Goal: Information Seeking & Learning: Check status

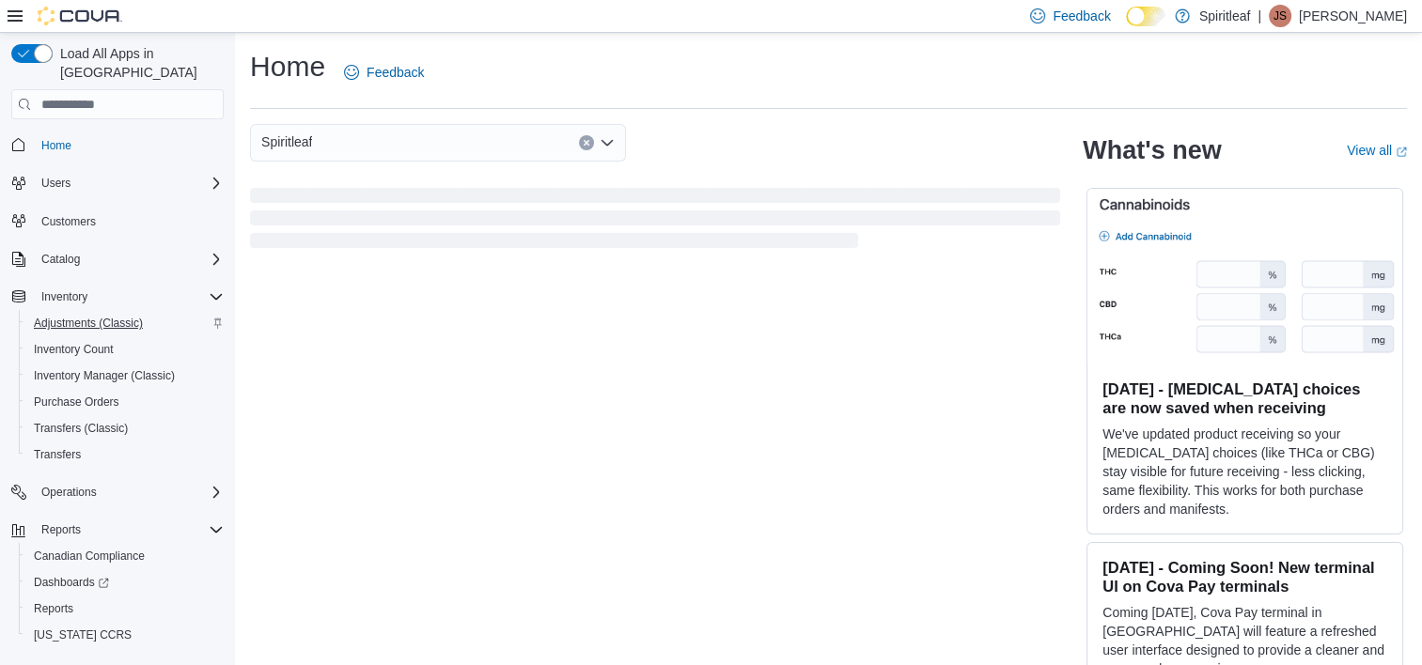
scroll to position [19, 0]
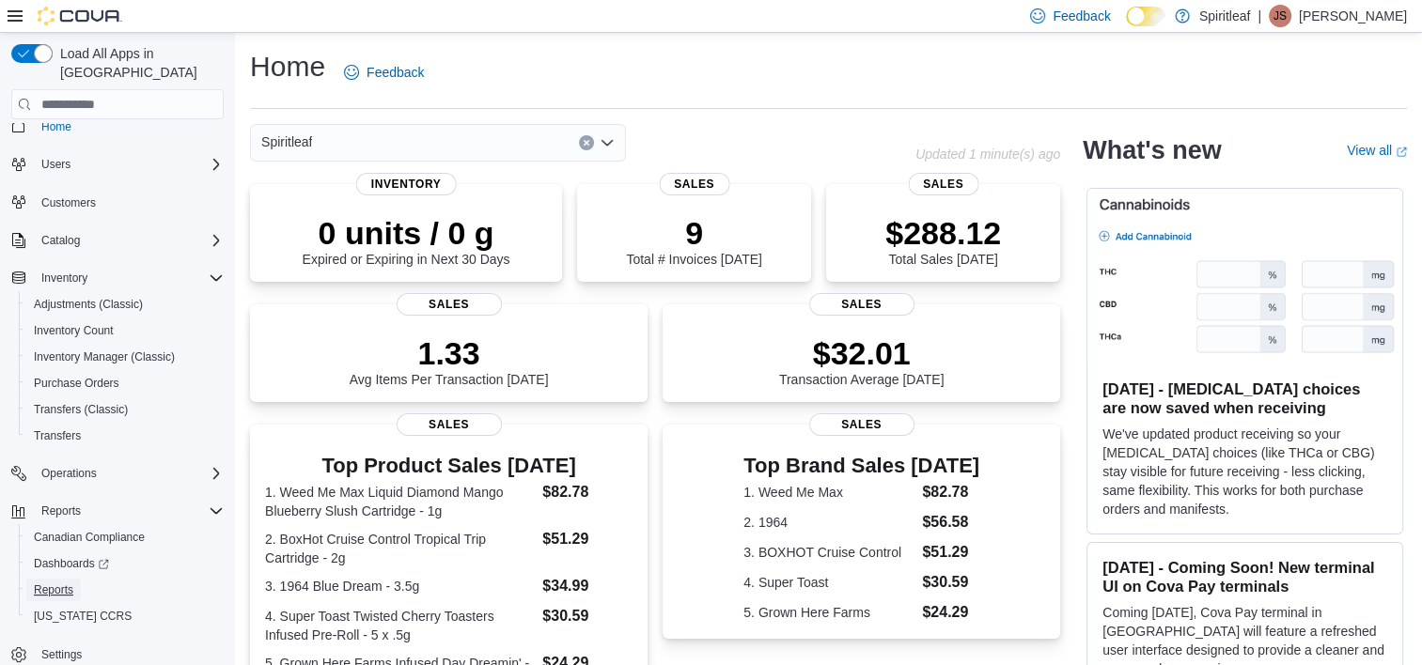
drag, startPoint x: 63, startPoint y: 565, endPoint x: 83, endPoint y: 557, distance: 21.1
click at [63, 583] on span "Reports" at bounding box center [53, 590] width 39 height 15
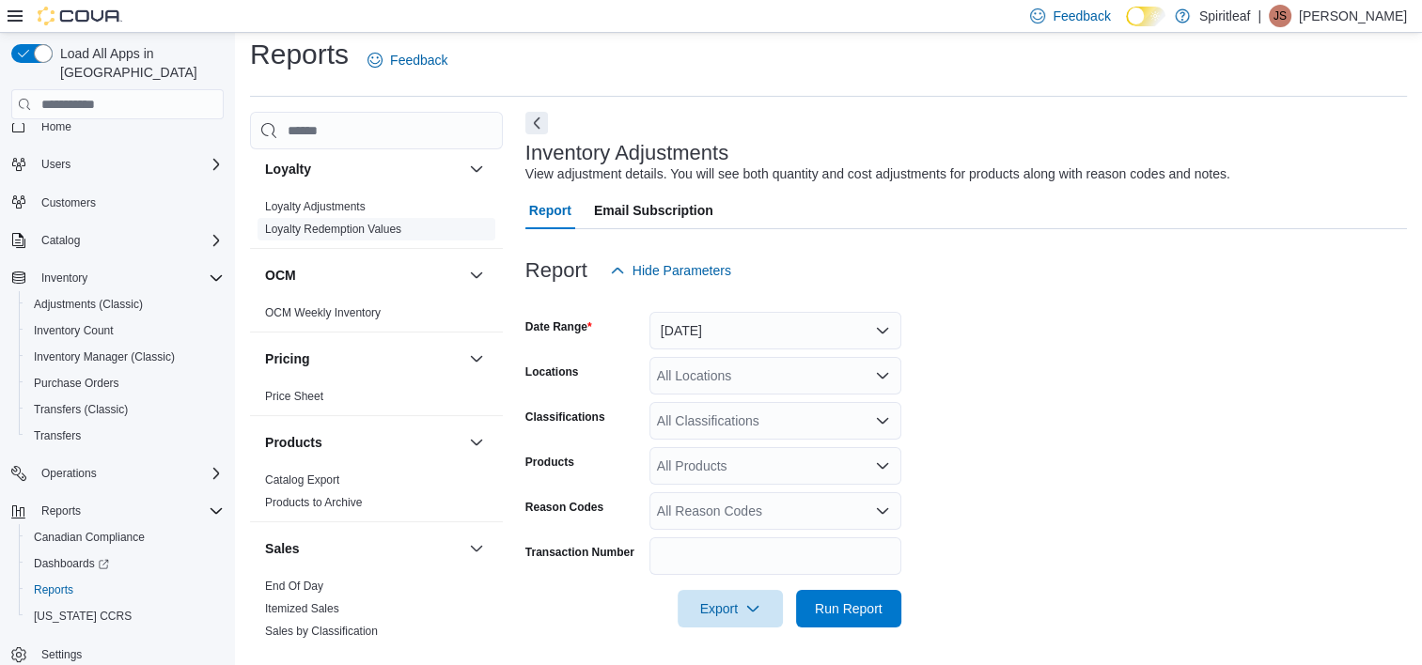
scroll to position [940, 0]
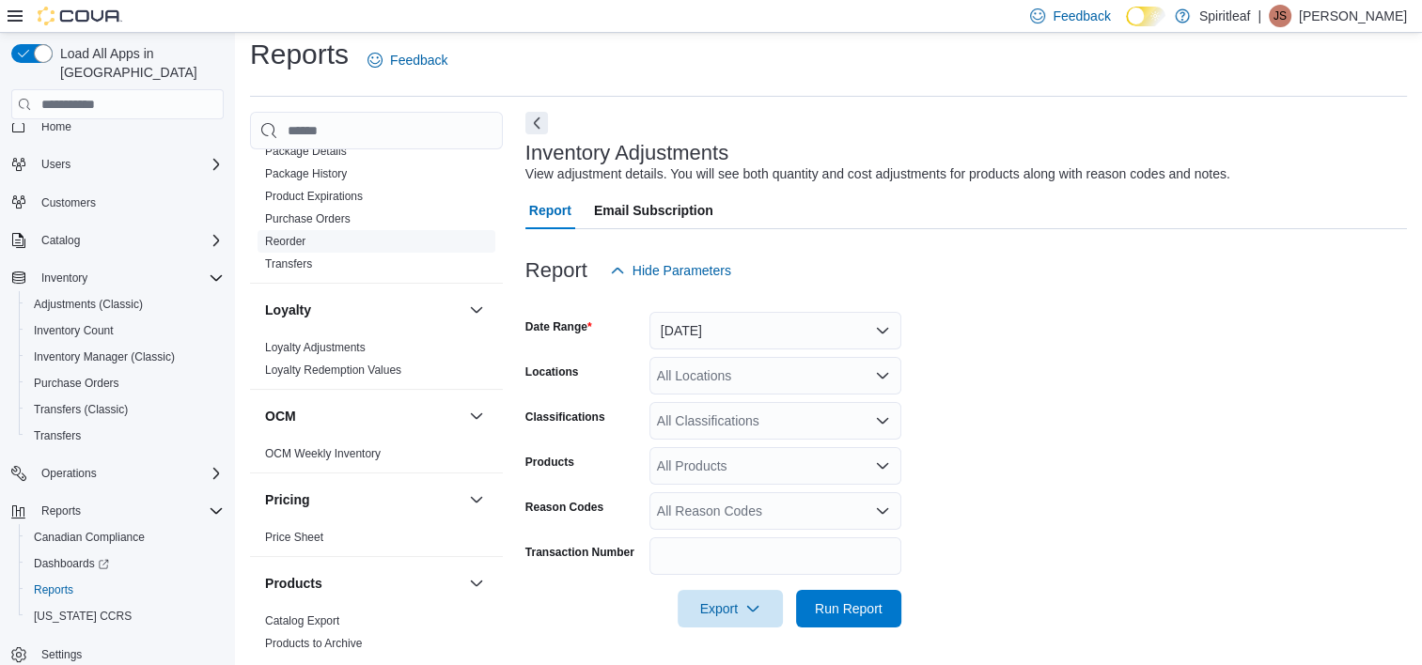
click at [305, 235] on link "Reorder" at bounding box center [285, 241] width 40 height 13
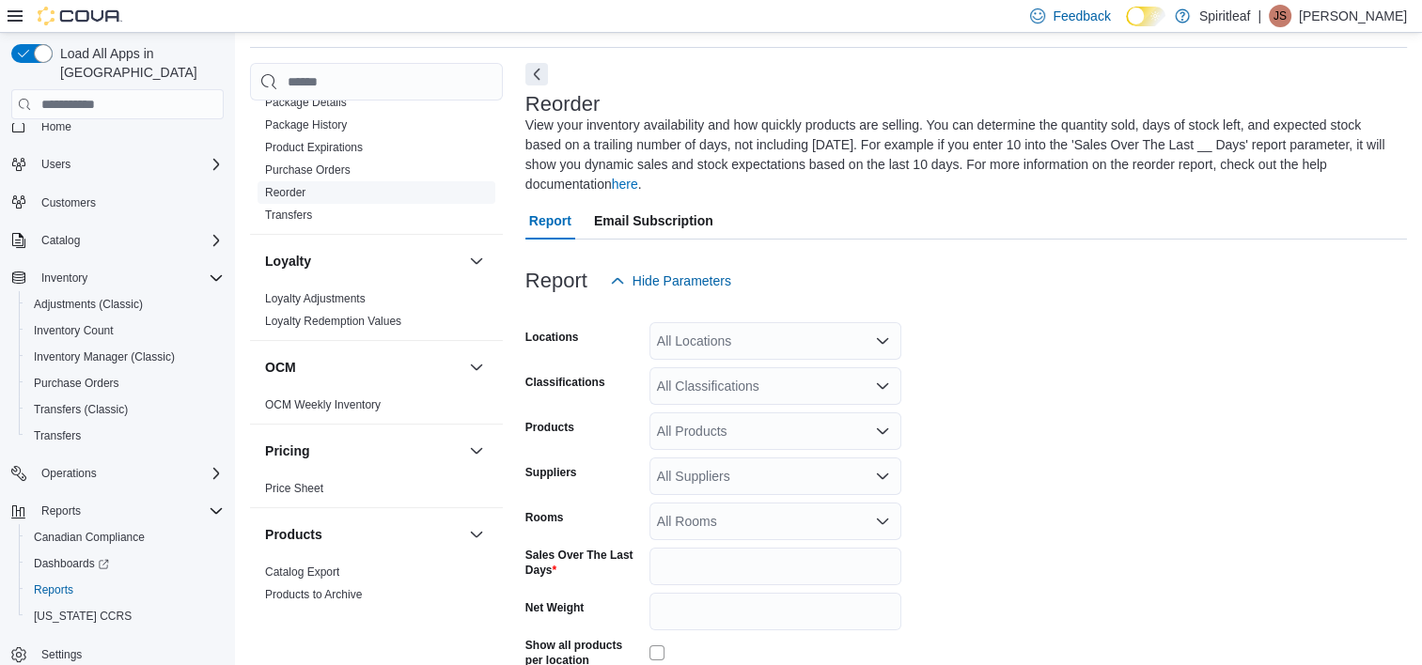
scroll to position [83, 0]
